Goal: Information Seeking & Learning: Learn about a topic

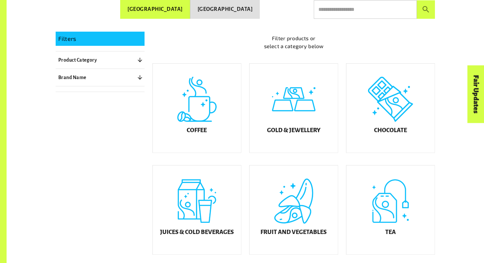
scroll to position [166, 0]
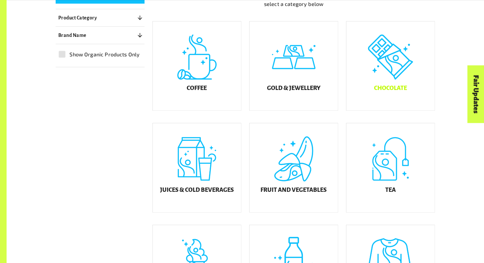
click at [397, 79] on div "Chocolate" at bounding box center [390, 65] width 88 height 89
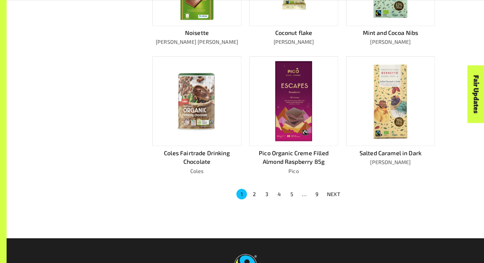
scroll to position [402, 0]
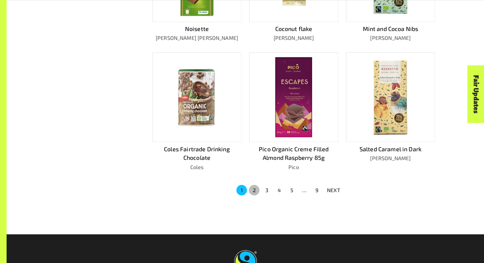
click at [255, 189] on button "2" at bounding box center [254, 190] width 11 height 11
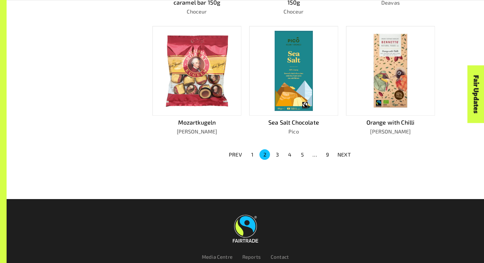
scroll to position [447, 0]
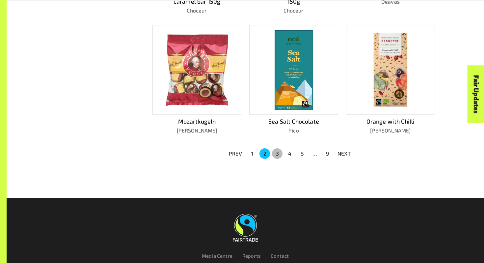
click at [279, 152] on button "3" at bounding box center [277, 153] width 11 height 11
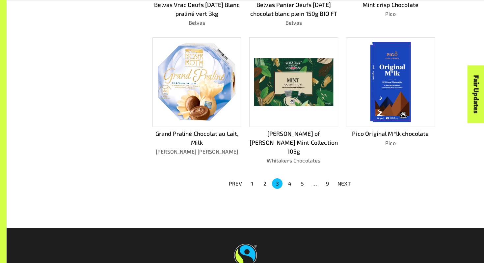
scroll to position [438, 0]
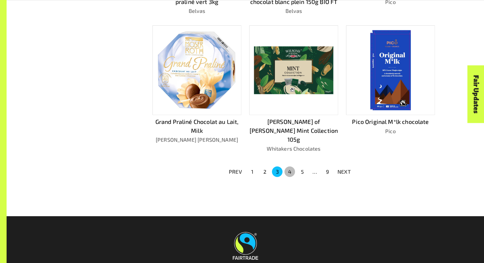
click at [290, 166] on button "4" at bounding box center [289, 171] width 11 height 11
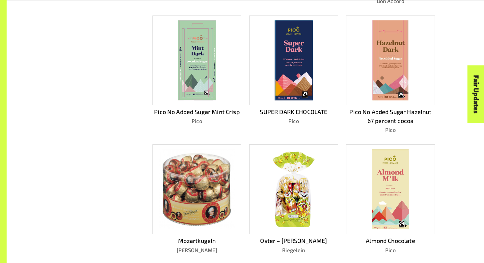
scroll to position [395, 0]
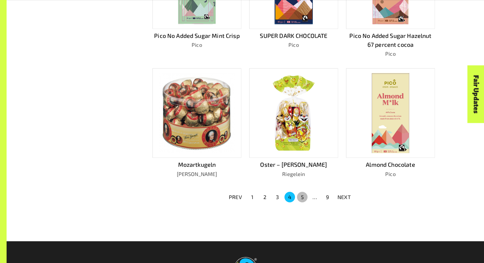
click at [301, 195] on button "5" at bounding box center [302, 197] width 11 height 11
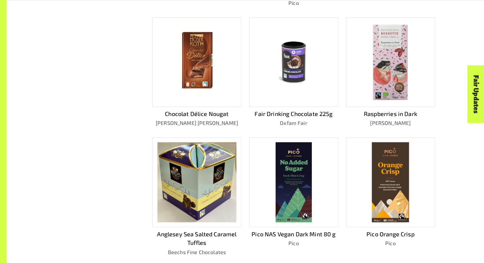
scroll to position [319, 0]
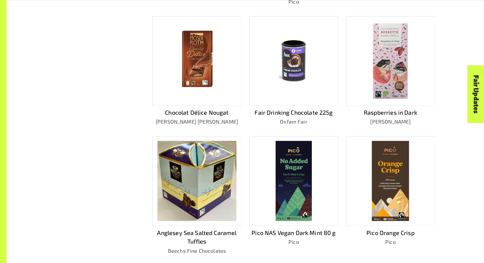
drag, startPoint x: 165, startPoint y: 111, endPoint x: 324, endPoint y: 1, distance: 193.8
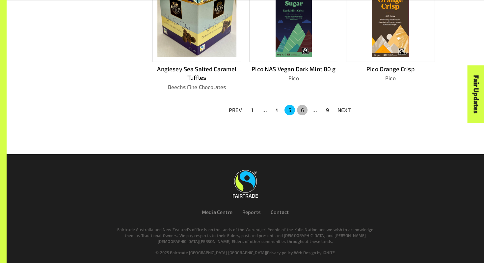
click at [302, 109] on button "6" at bounding box center [302, 110] width 11 height 11
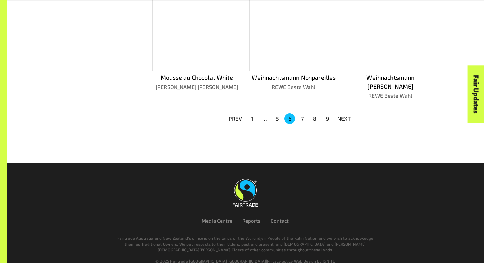
click at [302, 113] on button "7" at bounding box center [302, 118] width 11 height 11
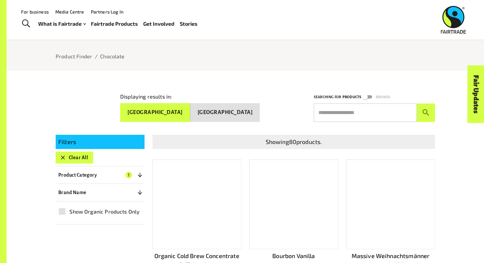
scroll to position [29, 0]
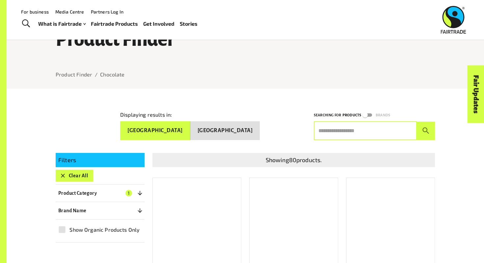
click at [343, 127] on input "text" at bounding box center [365, 130] width 103 height 18
click at [417, 121] on button "submit" at bounding box center [426, 130] width 18 height 18
click at [323, 130] on input "******" at bounding box center [365, 130] width 103 height 18
click at [417, 121] on button "submit" at bounding box center [426, 130] width 18 height 18
click at [329, 131] on input "*******" at bounding box center [365, 130] width 103 height 18
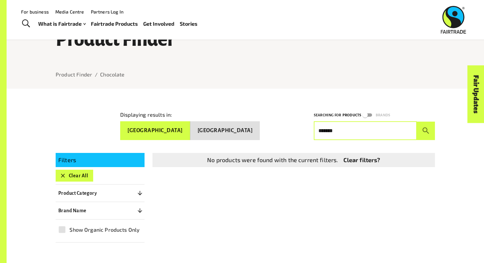
click at [329, 131] on input "*******" at bounding box center [365, 130] width 103 height 18
click at [417, 121] on button "submit" at bounding box center [426, 130] width 18 height 18
type input "*"
type input "****"
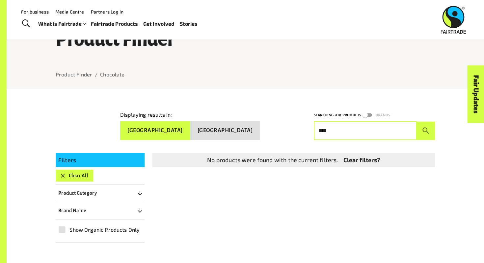
click at [417, 121] on button "submit" at bounding box center [426, 130] width 18 height 18
click at [370, 131] on input "****" at bounding box center [365, 130] width 103 height 18
click at [355, 129] on input "****" at bounding box center [365, 130] width 103 height 18
click at [417, 121] on button "submit" at bounding box center [426, 130] width 18 height 18
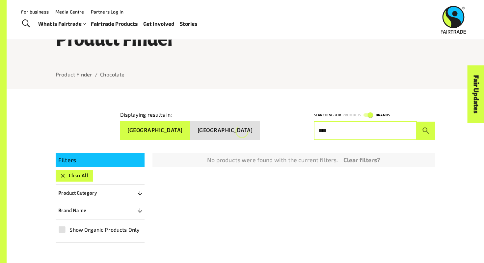
click at [417, 121] on button "submit" at bounding box center [426, 130] width 18 height 18
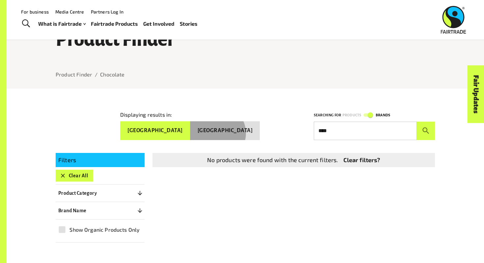
click at [238, 130] on button "[GEOGRAPHIC_DATA]" at bounding box center [225, 130] width 70 height 19
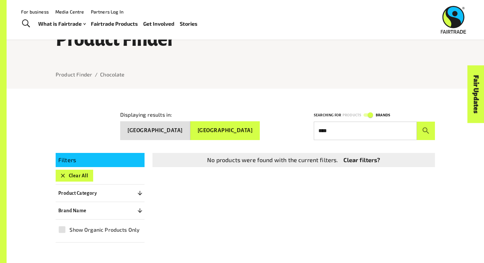
click at [352, 134] on input "****" at bounding box center [365, 130] width 103 height 18
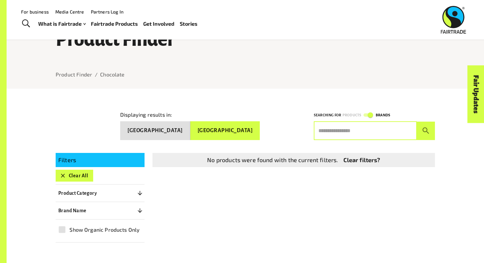
click at [190, 125] on button "[GEOGRAPHIC_DATA]" at bounding box center [155, 130] width 70 height 19
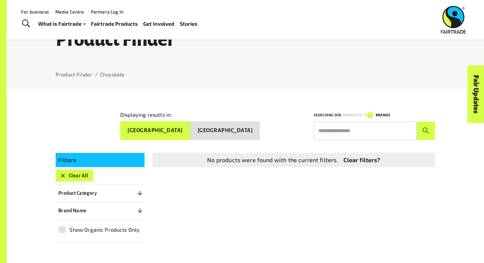
click at [83, 170] on button "Clear All" at bounding box center [75, 175] width 38 height 12
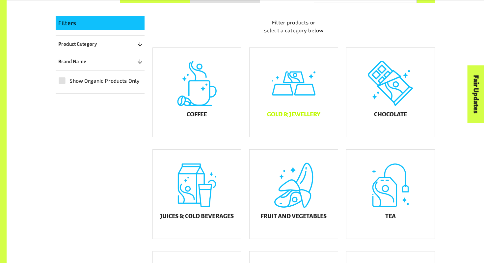
scroll to position [185, 0]
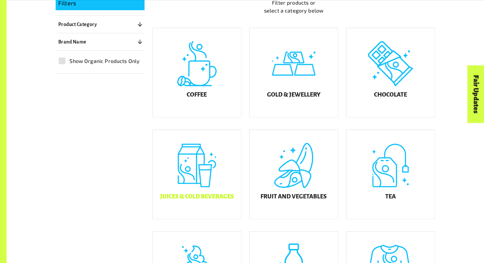
click at [213, 167] on div "Juices & Cold Beverages" at bounding box center [197, 174] width 88 height 89
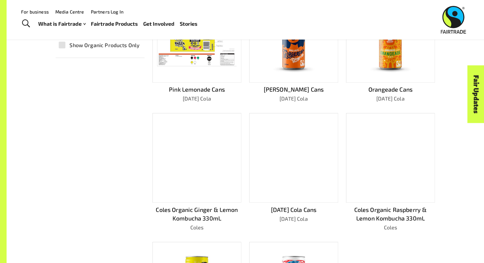
scroll to position [110, 0]
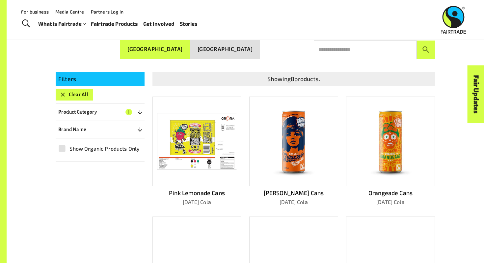
click at [80, 92] on button "Clear All" at bounding box center [75, 95] width 38 height 12
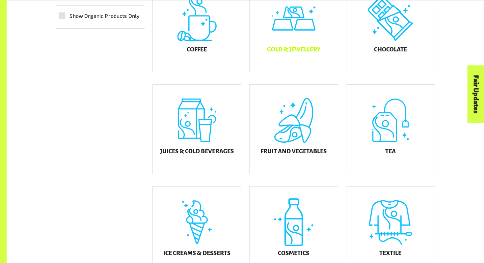
click at [300, 33] on div "Gold & Jewellery" at bounding box center [293, 27] width 88 height 89
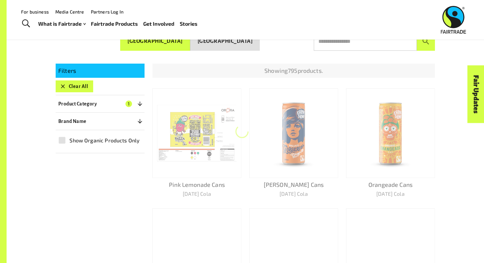
scroll to position [117, 0]
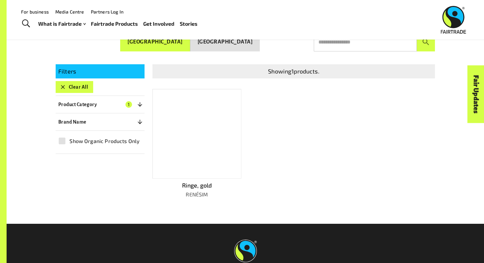
click at [85, 82] on button "Clear All" at bounding box center [75, 87] width 38 height 12
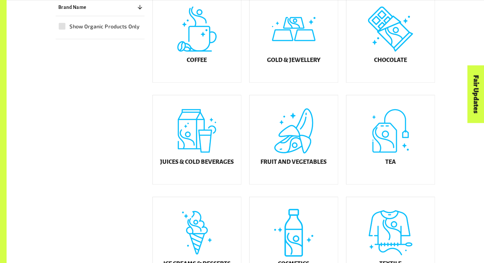
scroll to position [212, 0]
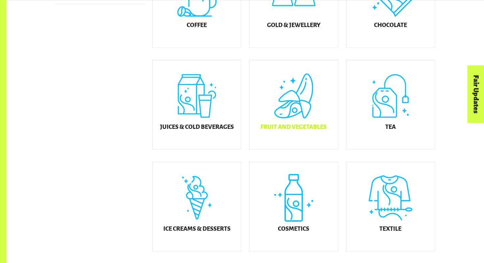
click at [300, 130] on h5 "Fruit and Vegetables" at bounding box center [293, 127] width 66 height 7
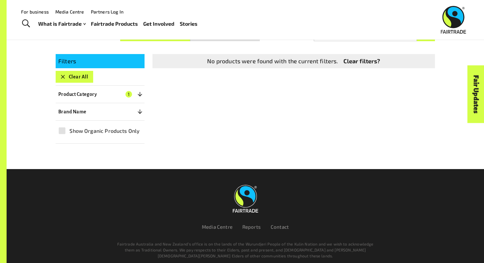
scroll to position [117, 0]
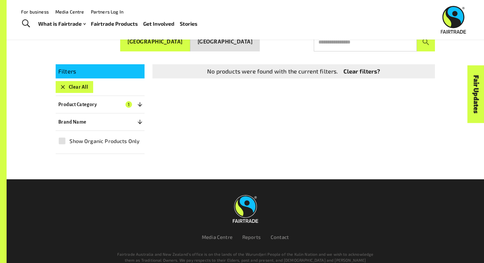
click at [85, 86] on button "Clear All" at bounding box center [75, 87] width 38 height 12
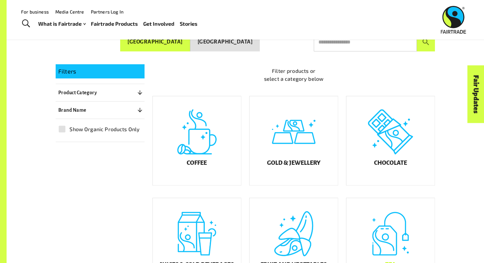
click at [388, 223] on div "Tea" at bounding box center [390, 242] width 88 height 89
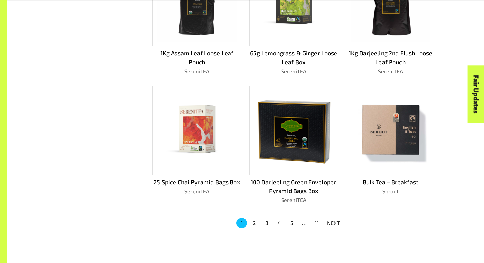
scroll to position [442, 0]
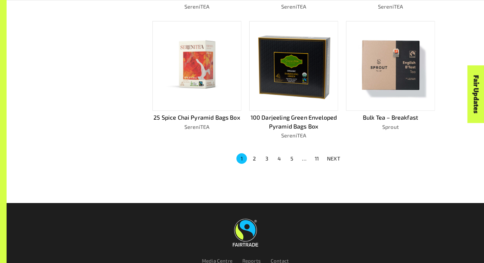
click at [256, 158] on button "2" at bounding box center [254, 158] width 11 height 11
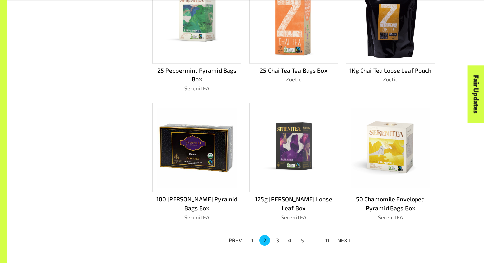
scroll to position [364, 0]
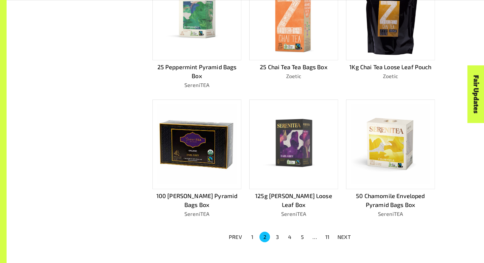
click at [279, 240] on div "Showing 98 products. [PERSON_NAME] Grey Fairtrade Tea AU Pickwick 100 Chai Tea …" at bounding box center [289, 31] width 290 height 449
click at [278, 233] on button "3" at bounding box center [277, 236] width 11 height 11
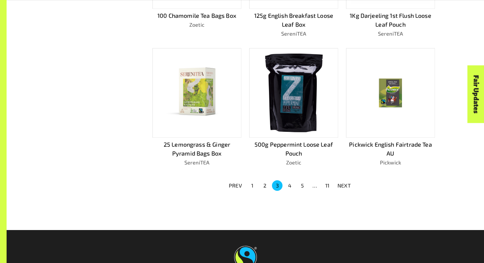
scroll to position [422, 0]
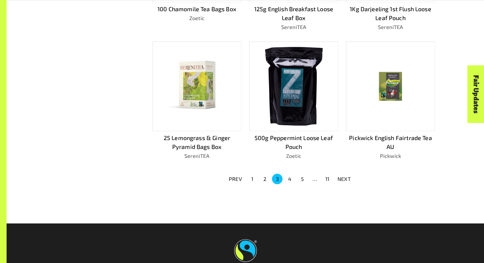
click at [290, 180] on button "4" at bounding box center [289, 178] width 11 height 11
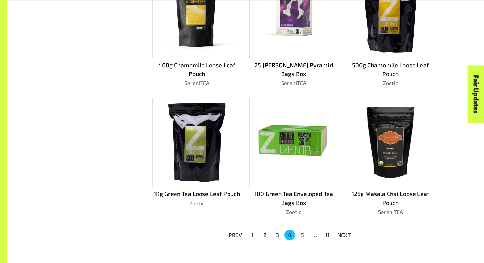
scroll to position [491, 0]
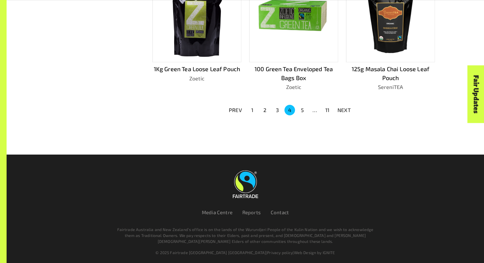
click at [304, 105] on button "5" at bounding box center [302, 110] width 11 height 11
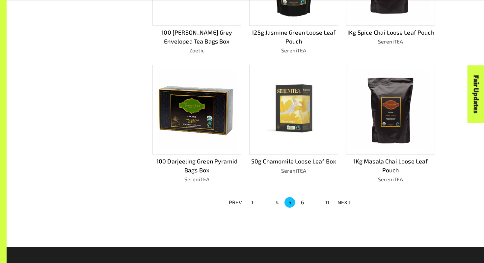
scroll to position [476, 0]
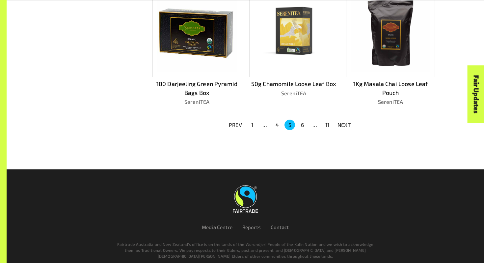
click at [302, 120] on button "6" at bounding box center [302, 124] width 11 height 11
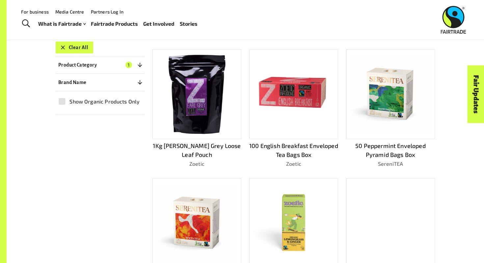
scroll to position [491, 0]
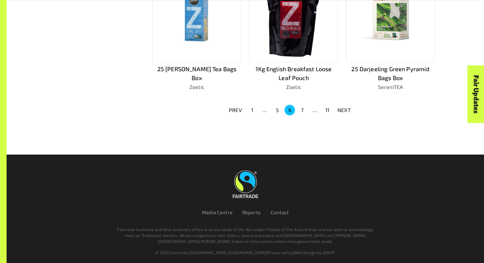
click at [302, 107] on button "7" at bounding box center [302, 110] width 11 height 11
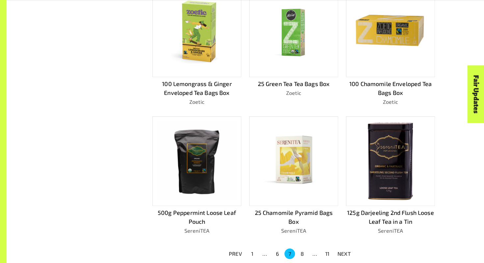
scroll to position [378, 0]
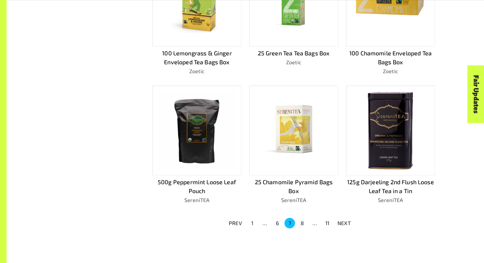
click at [304, 219] on button "8" at bounding box center [302, 222] width 11 height 11
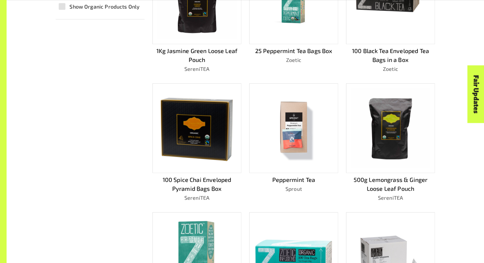
scroll to position [378, 0]
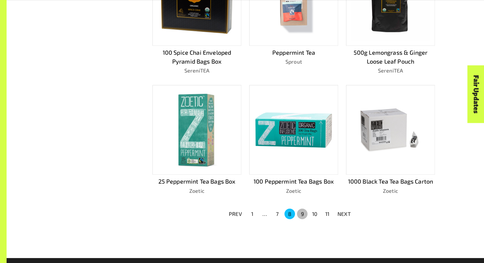
click at [302, 210] on button "9" at bounding box center [302, 213] width 11 height 11
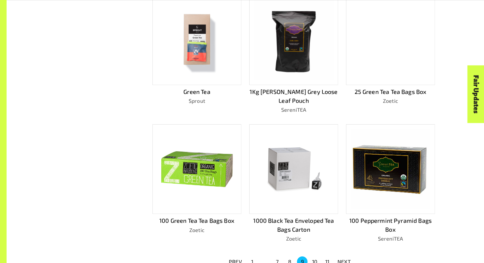
scroll to position [373, 0]
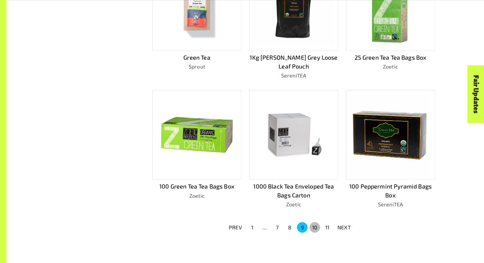
click at [315, 222] on button "10" at bounding box center [314, 227] width 11 height 11
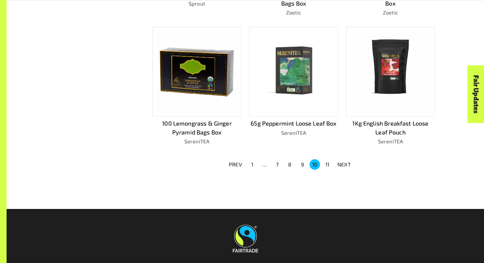
scroll to position [449, 0]
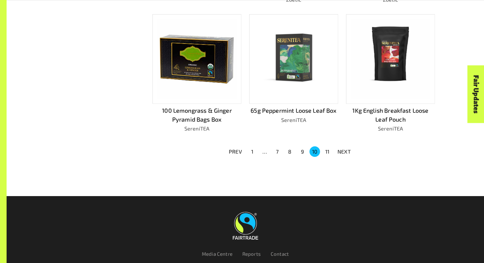
click at [327, 146] on button "11" at bounding box center [327, 151] width 11 height 11
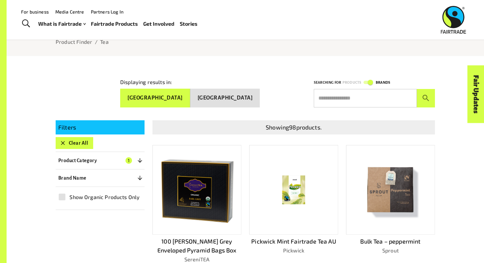
scroll to position [61, 0]
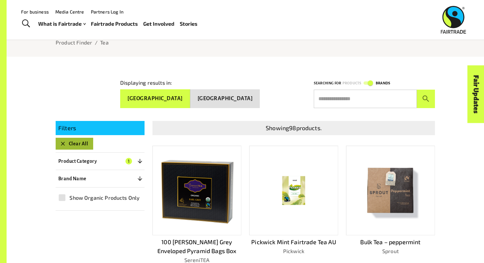
click at [68, 138] on button "Clear All" at bounding box center [75, 144] width 38 height 12
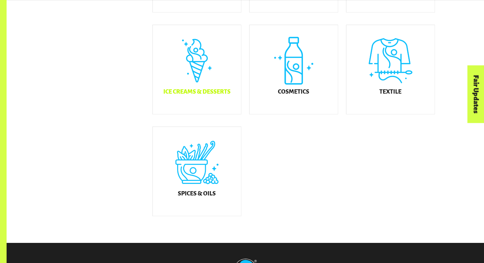
click at [192, 106] on div "Ice Creams & Desserts" at bounding box center [197, 69] width 88 height 89
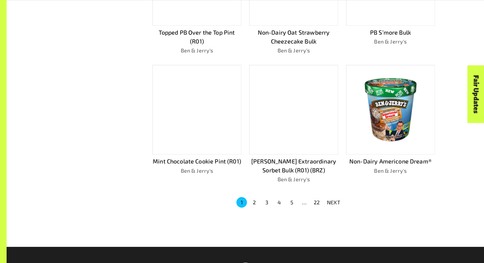
scroll to position [400, 0]
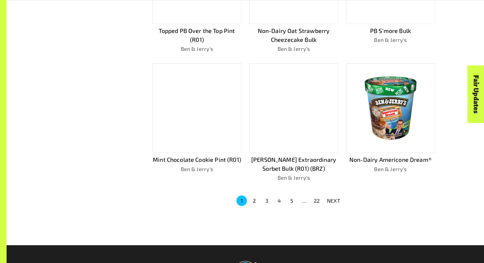
click at [267, 198] on button "3" at bounding box center [266, 200] width 11 height 11
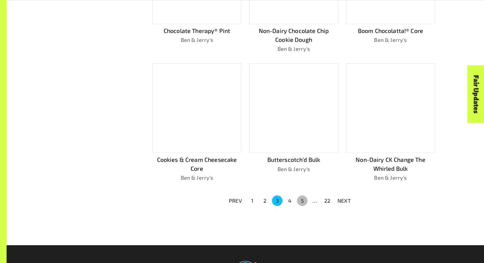
click at [297, 199] on button "5" at bounding box center [302, 200] width 11 height 11
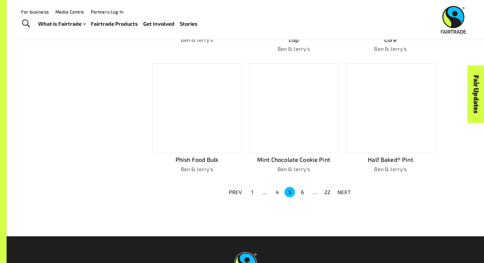
scroll to position [391, 0]
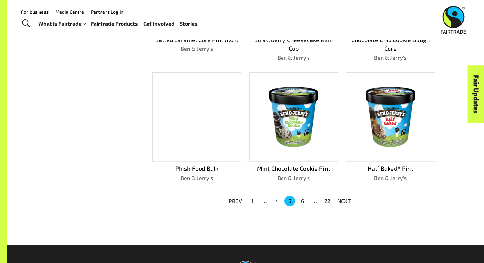
click at [302, 196] on button "6" at bounding box center [302, 200] width 11 height 11
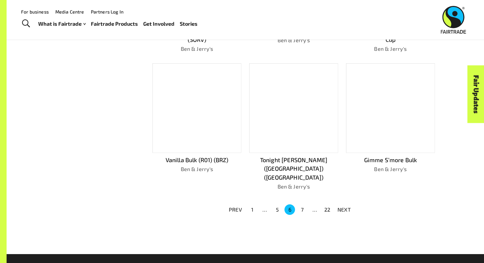
scroll to position [382, 0]
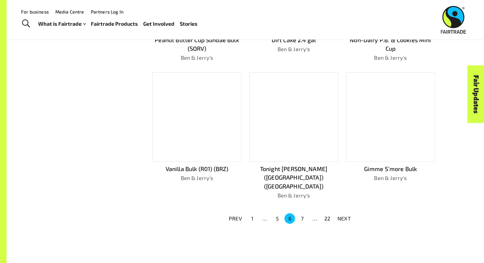
click at [302, 213] on button "7" at bounding box center [302, 218] width 11 height 11
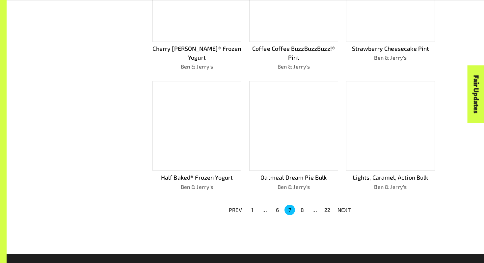
scroll to position [391, 0]
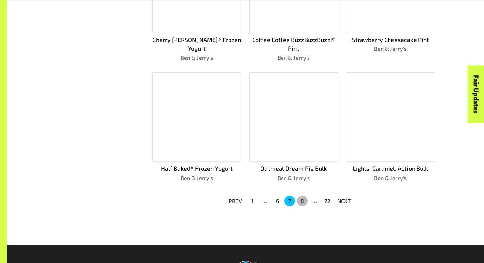
click at [304, 196] on button "8" at bounding box center [302, 200] width 11 height 11
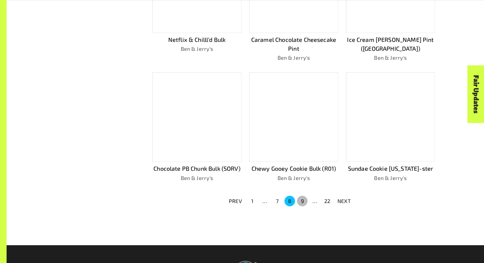
click at [304, 197] on button "9" at bounding box center [302, 200] width 11 height 11
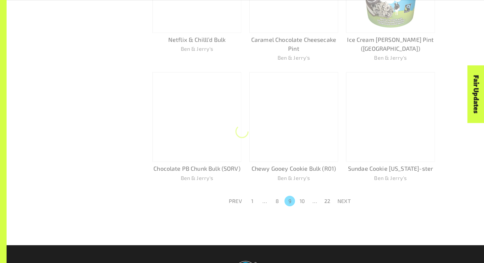
scroll to position [382, 0]
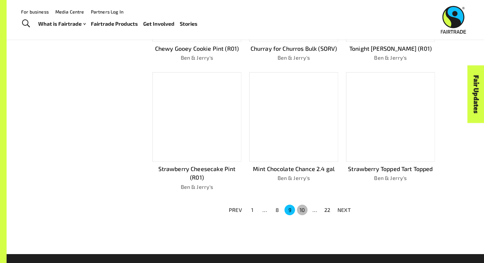
click at [304, 204] on button "10" at bounding box center [302, 209] width 11 height 11
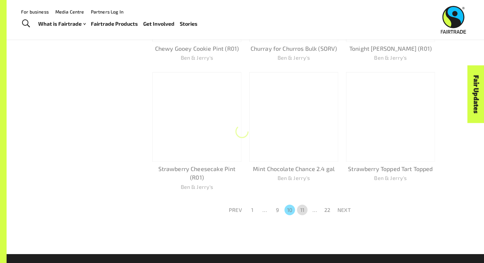
click at [304, 204] on button "11" at bounding box center [302, 209] width 11 height 11
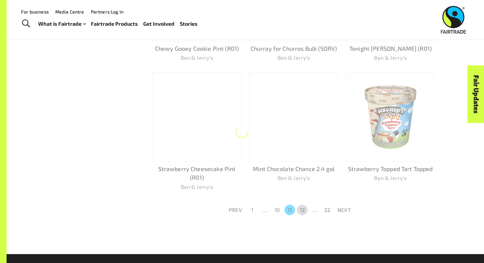
click at [304, 204] on button "12" at bounding box center [302, 209] width 11 height 11
click at [304, 204] on button "13" at bounding box center [302, 209] width 11 height 11
click at [304, 204] on button "14" at bounding box center [302, 209] width 11 height 11
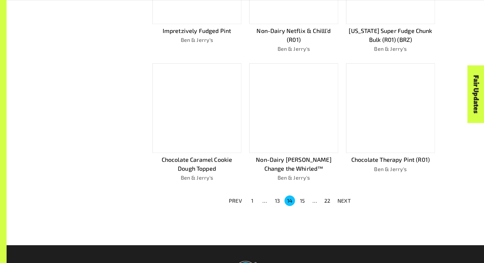
click at [304, 197] on button "15" at bounding box center [302, 200] width 11 height 11
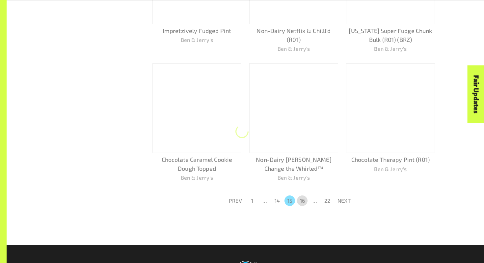
click at [304, 197] on button "16" at bounding box center [302, 200] width 11 height 11
click at [304, 197] on button "17" at bounding box center [302, 200] width 11 height 11
click at [304, 197] on button "18" at bounding box center [302, 200] width 11 height 11
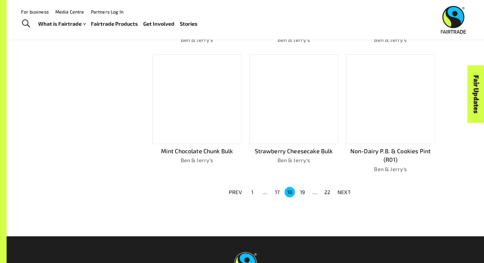
scroll to position [391, 0]
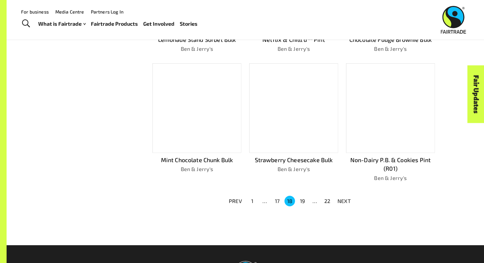
click at [304, 197] on button "19" at bounding box center [302, 200] width 11 height 11
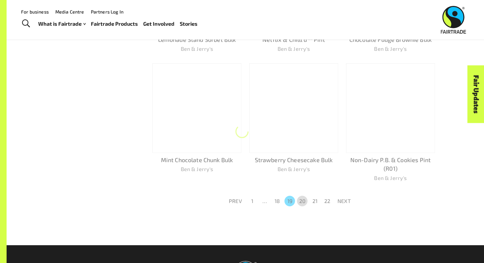
click at [304, 197] on button "20" at bounding box center [302, 200] width 11 height 11
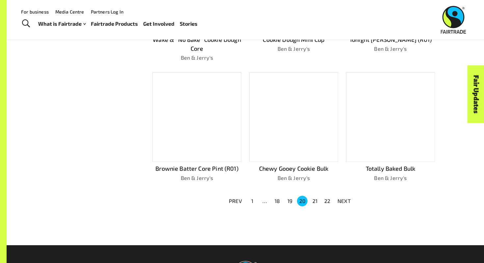
scroll to position [382, 0]
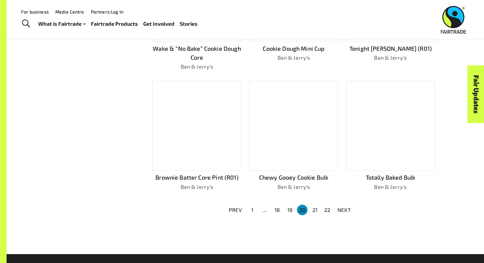
click at [304, 204] on button "20" at bounding box center [302, 209] width 11 height 11
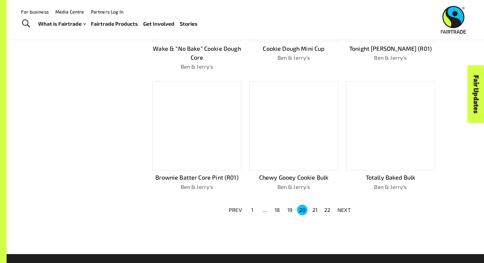
click at [312, 204] on button "21" at bounding box center [314, 209] width 11 height 11
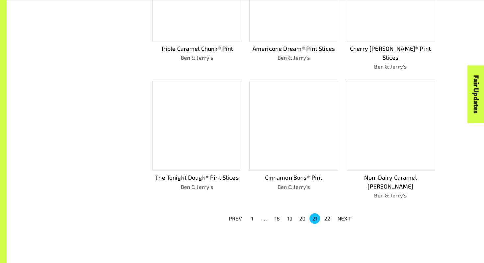
scroll to position [391, 0]
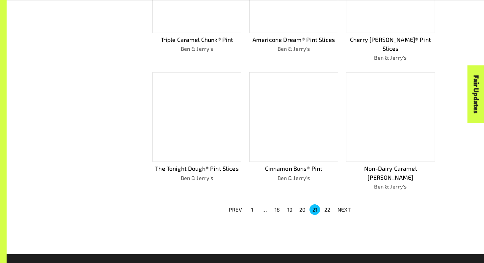
click at [327, 204] on button "22" at bounding box center [327, 209] width 11 height 11
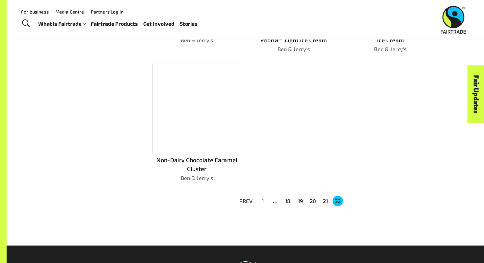
scroll to position [77, 0]
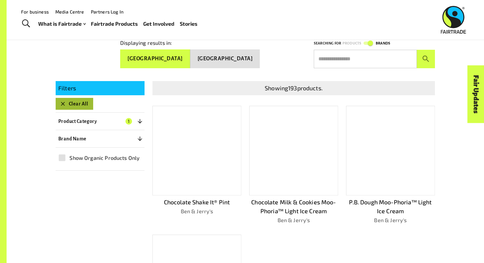
click at [85, 103] on button "Clear All" at bounding box center [75, 104] width 38 height 12
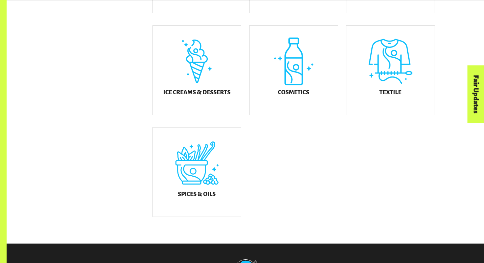
scroll to position [390, 0]
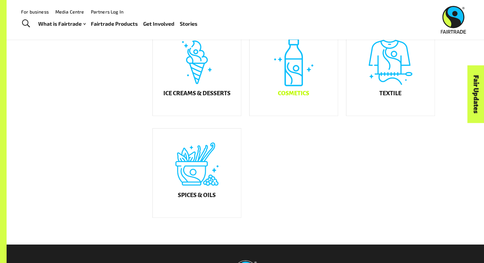
click at [304, 94] on h5 "Cosmetics" at bounding box center [293, 93] width 31 height 7
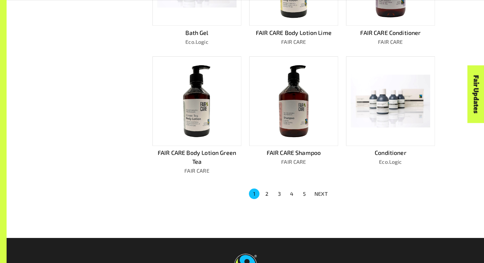
scroll to position [473, 0]
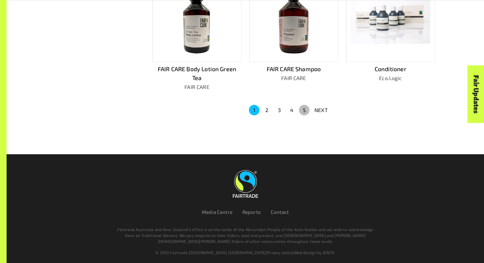
click at [302, 107] on button "5" at bounding box center [304, 110] width 11 height 11
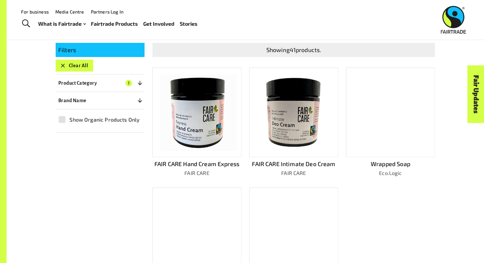
scroll to position [138, 0]
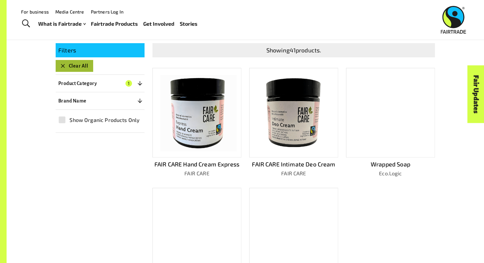
click at [84, 61] on button "Clear All" at bounding box center [75, 66] width 38 height 12
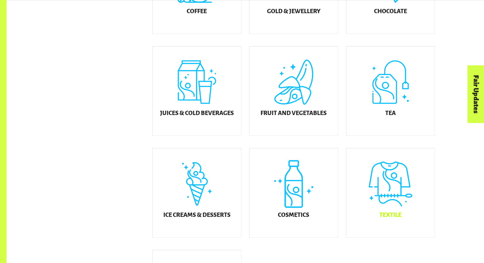
click at [365, 193] on div "Textile" at bounding box center [390, 192] width 88 height 89
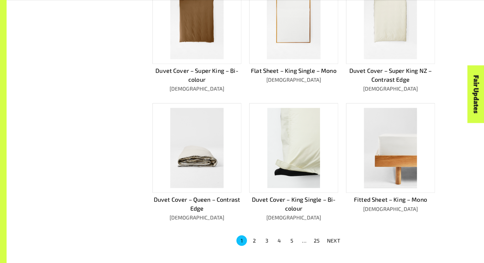
scroll to position [418, 0]
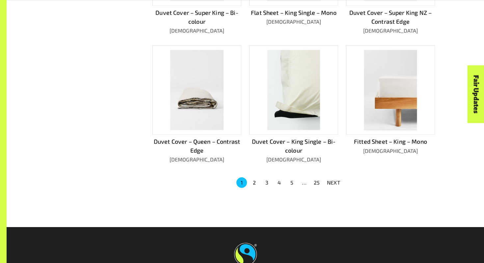
click at [320, 177] on button "25" at bounding box center [316, 182] width 11 height 11
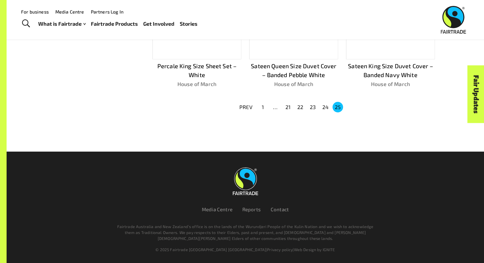
scroll to position [298, 0]
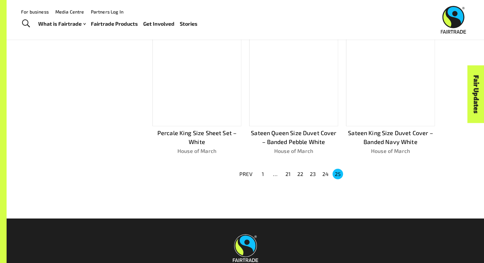
click at [287, 170] on button "21" at bounding box center [287, 173] width 11 height 11
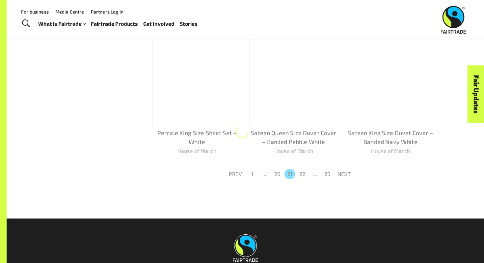
scroll to position [400, 0]
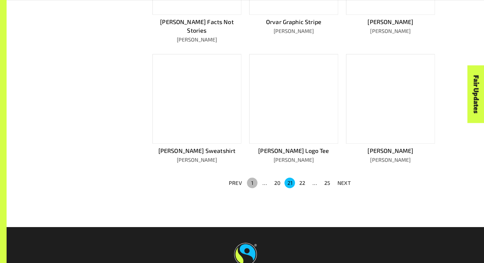
click at [251, 177] on button "1" at bounding box center [252, 182] width 11 height 11
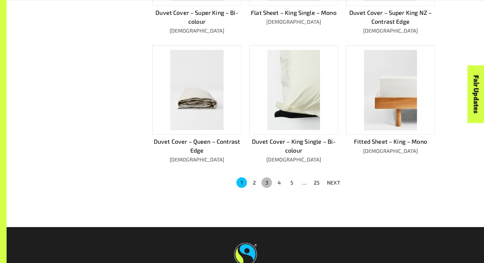
click at [270, 177] on button "3" at bounding box center [266, 182] width 11 height 11
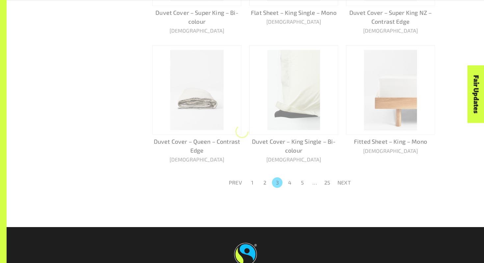
scroll to position [409, 0]
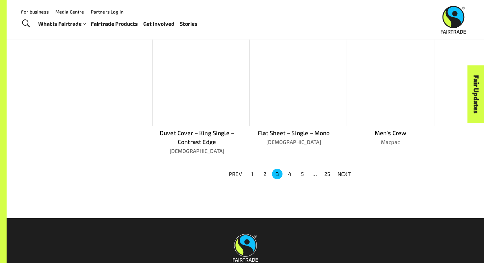
click at [299, 171] on button "5" at bounding box center [302, 173] width 11 height 11
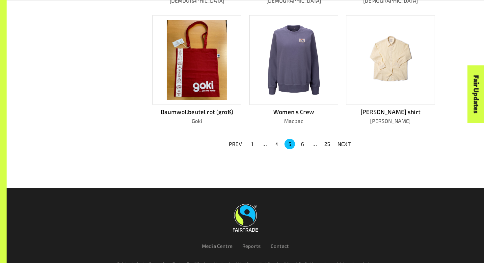
scroll to position [450, 0]
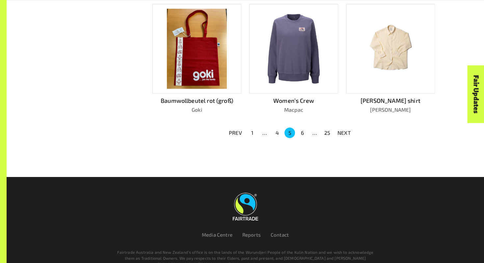
click at [305, 129] on button "6" at bounding box center [302, 132] width 11 height 11
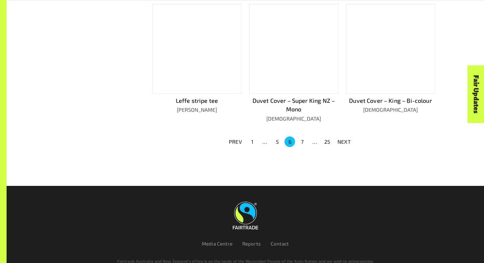
scroll to position [459, 0]
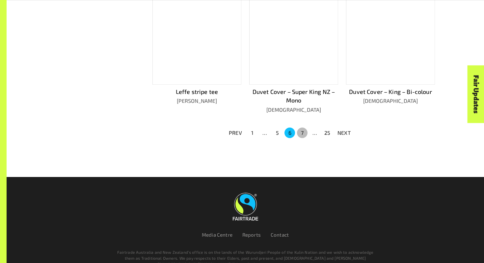
click at [305, 129] on button "7" at bounding box center [302, 132] width 11 height 11
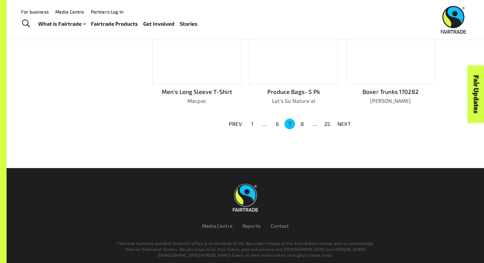
scroll to position [442, 0]
